Goal: Transaction & Acquisition: Purchase product/service

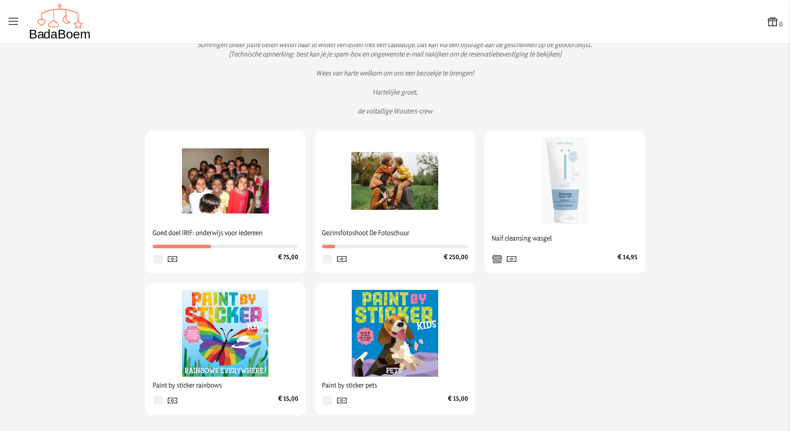
scroll to position [104, 0]
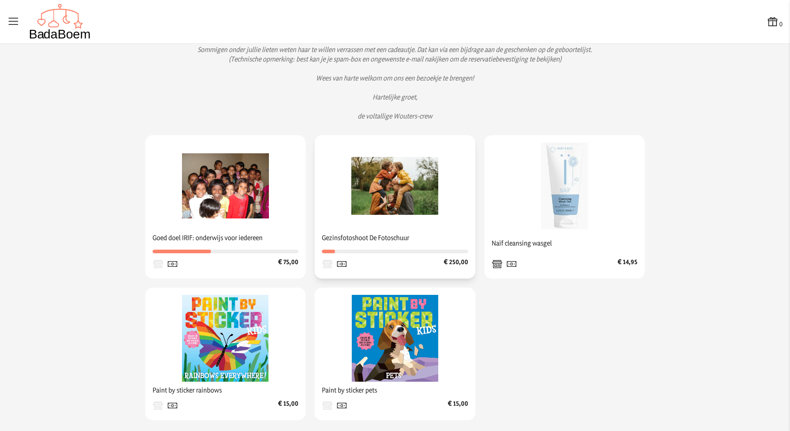
click at [345, 264] on icon at bounding box center [341, 264] width 11 height 14
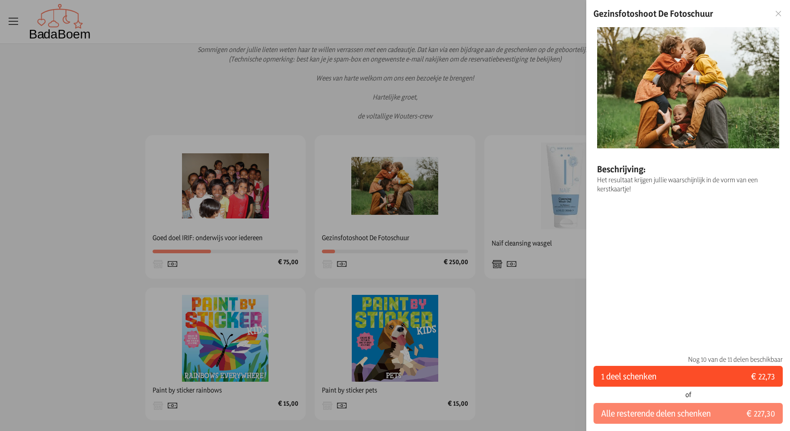
click at [689, 378] on button "1 deel schenken € 22,73" at bounding box center [687, 376] width 189 height 21
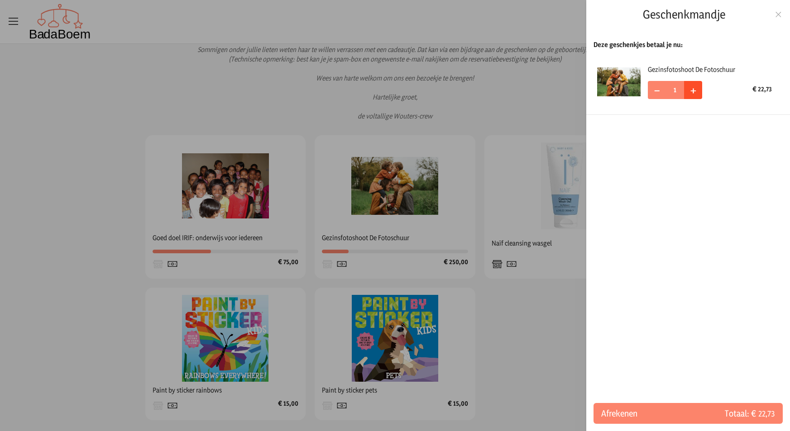
click at [691, 90] on span "+" at bounding box center [693, 90] width 6 height 14
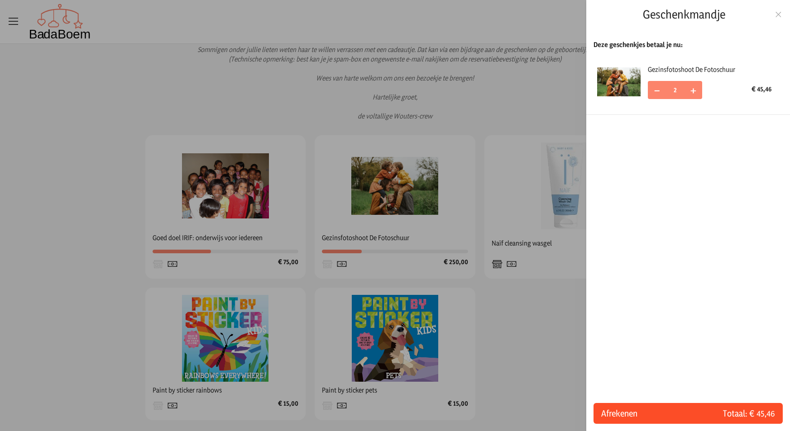
click at [629, 409] on span "Afrekenen" at bounding box center [644, 413] width 87 height 13
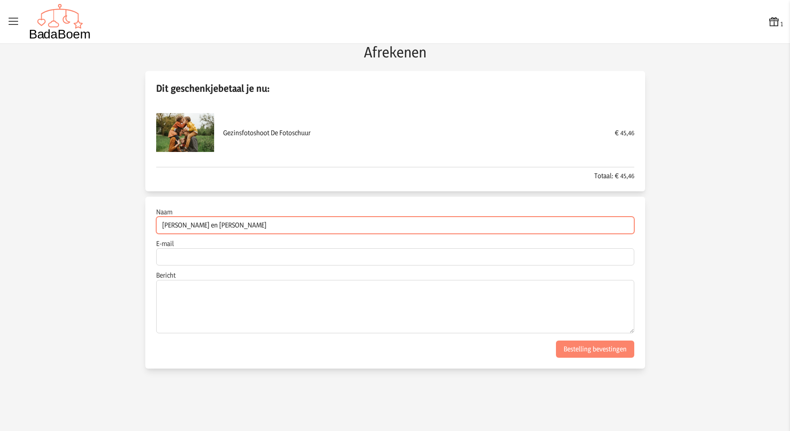
type input "Anna en Jakob Herburger"
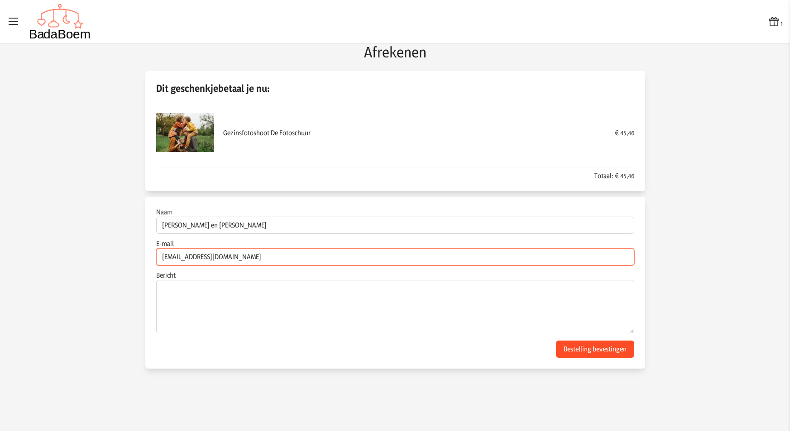
type input "mail@annaherburger.at"
click at [610, 349] on button "Bestelling bevestingen" at bounding box center [595, 349] width 78 height 17
